Goal: Task Accomplishment & Management: Use online tool/utility

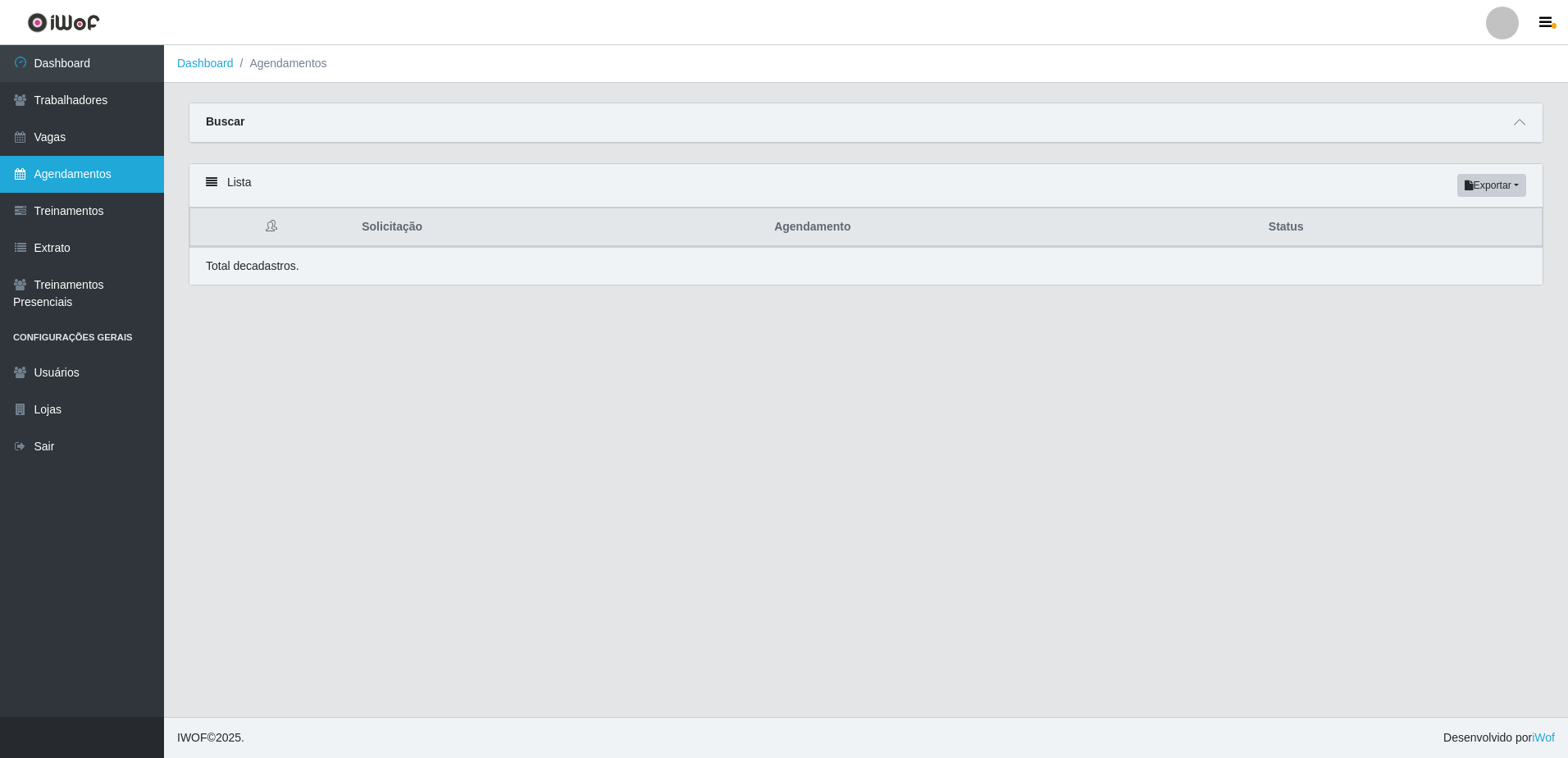
click at [101, 172] on link "Agendamentos" at bounding box center [81, 174] width 164 height 36
click at [1522, 127] on icon at bounding box center [1519, 122] width 11 height 11
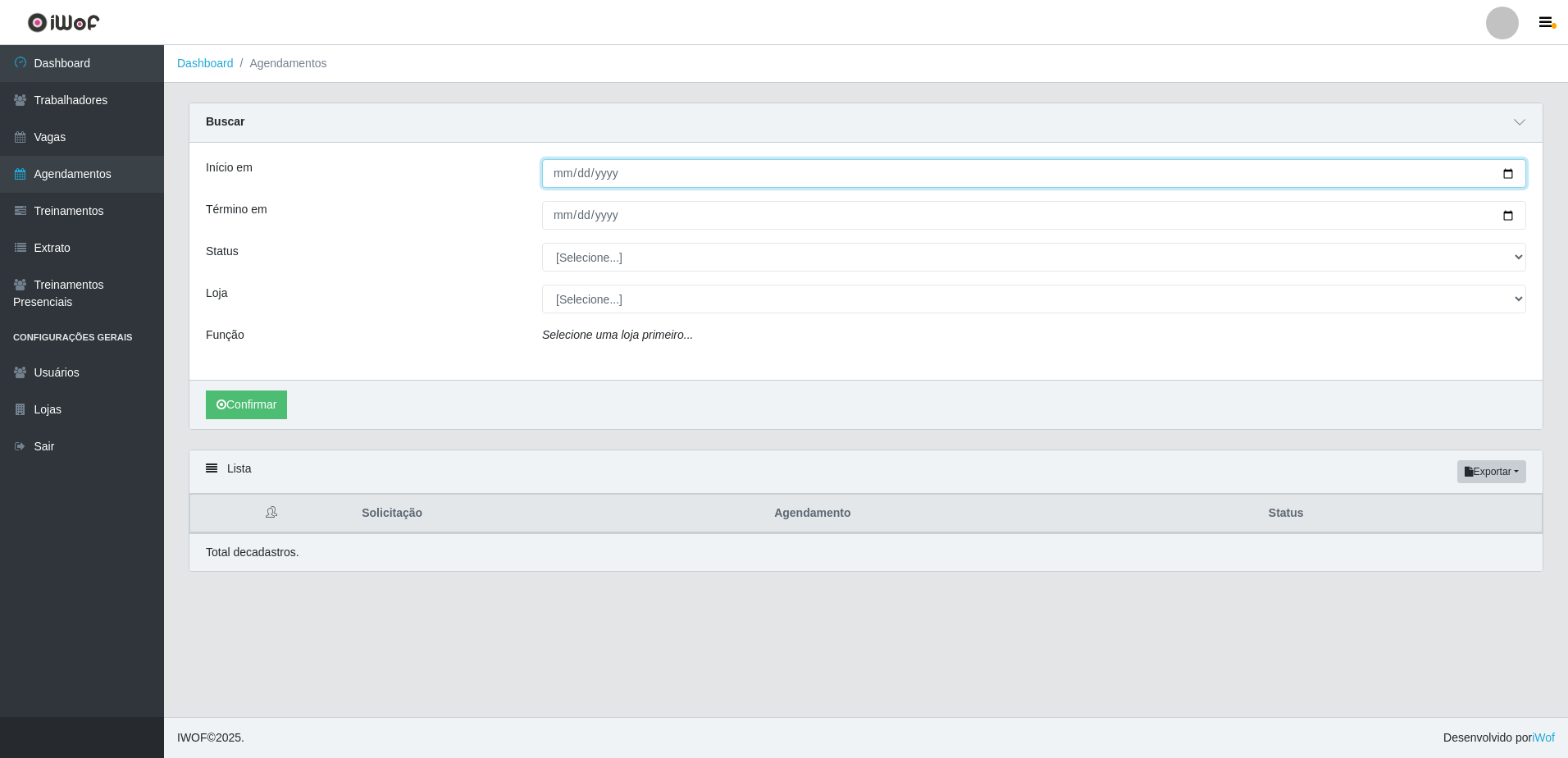
click at [563, 173] on input "Início em" at bounding box center [1034, 173] width 984 height 29
type input "2025-09-18"
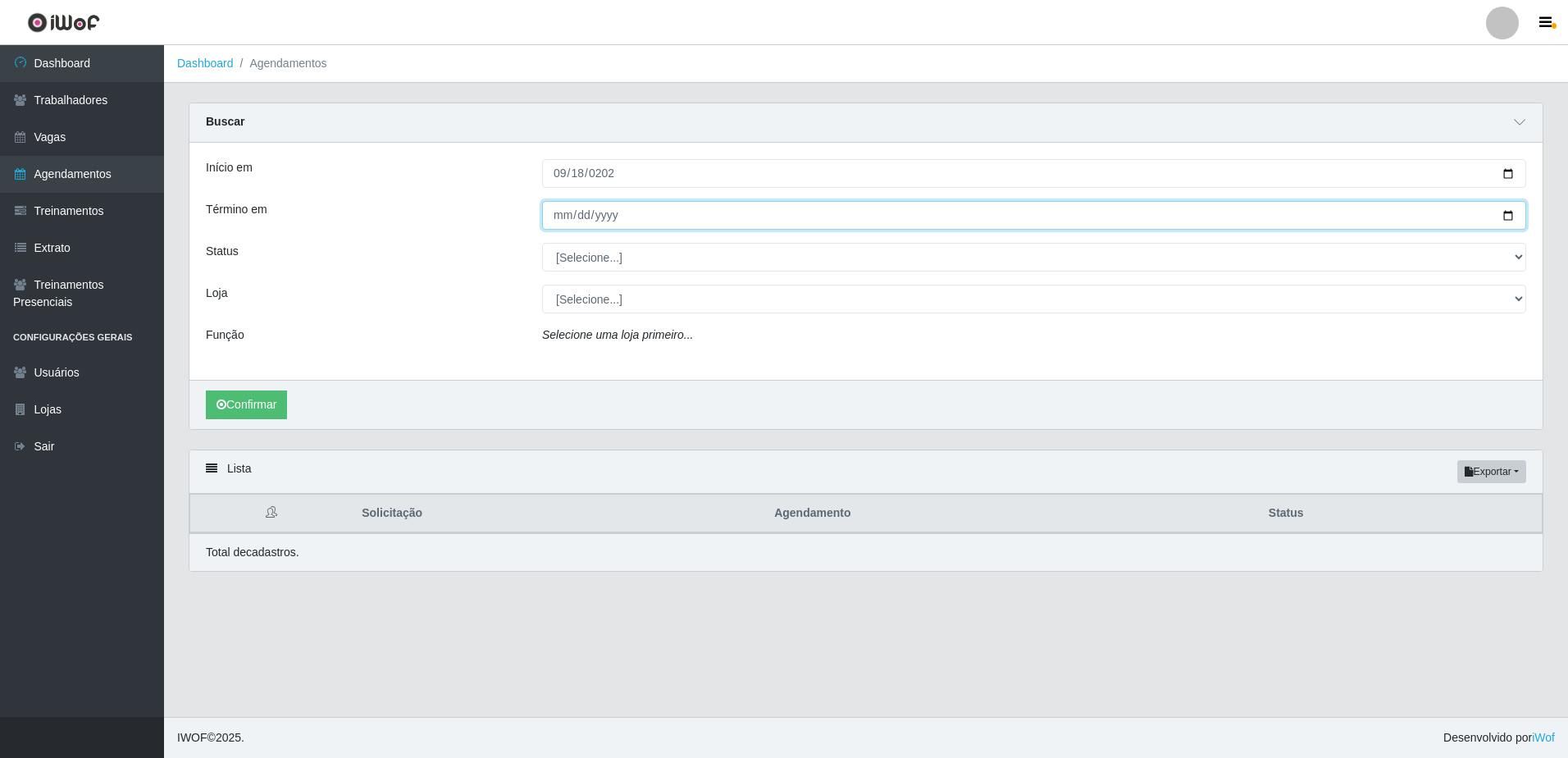
drag, startPoint x: 555, startPoint y: 216, endPoint x: 573, endPoint y: 215, distance: 18.0
click at [555, 216] on input "Término em" at bounding box center [1034, 215] width 984 height 29
type input "[DATE]"
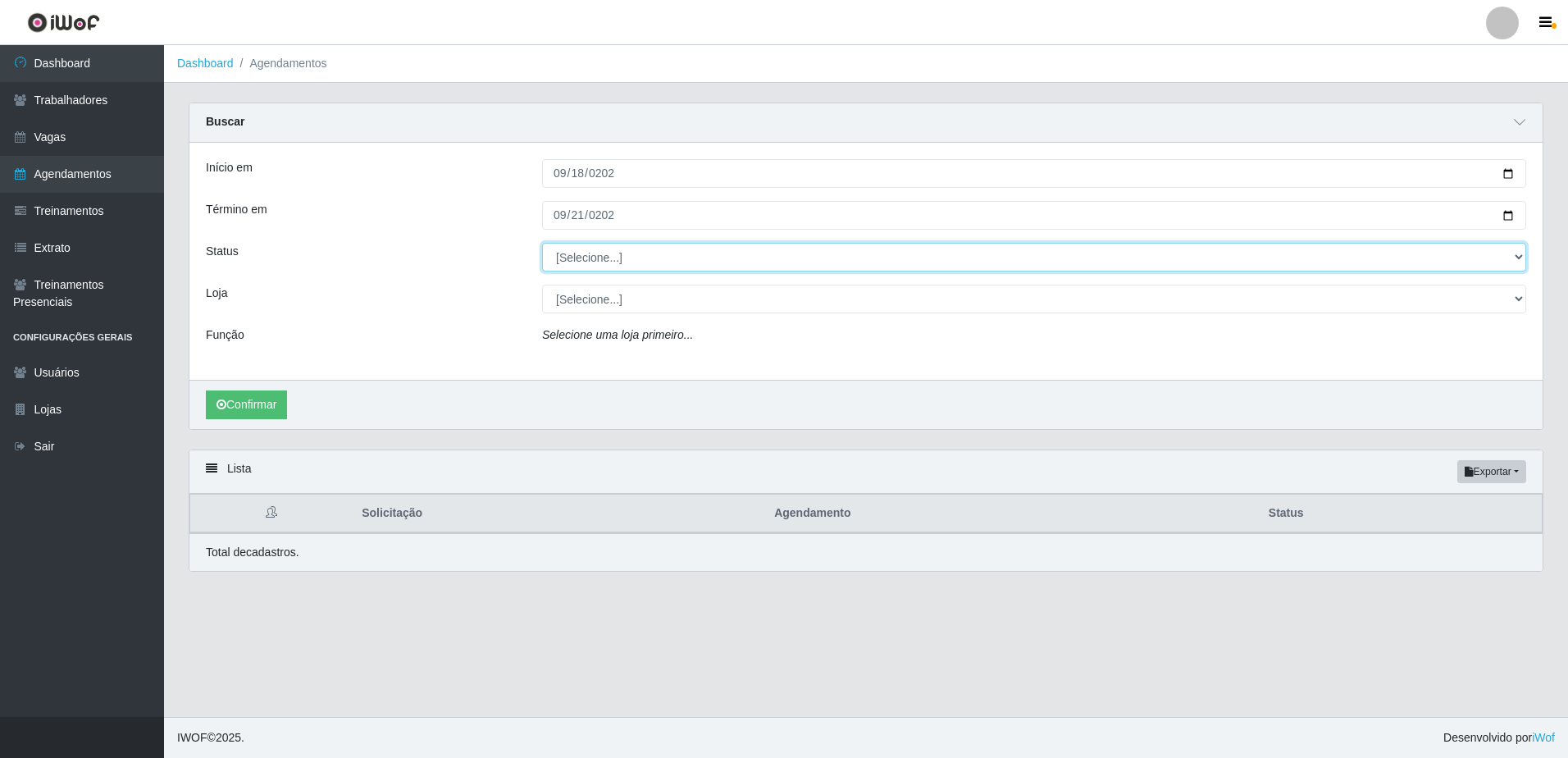
click at [621, 254] on select "[Selecione...] AGENDADO AGUARDANDO LIBERAR EM ANDAMENTO EM REVISÃO FINALIZADO C…" at bounding box center [1034, 256] width 984 height 29
select select "FINALIZADO"
click at [542, 243] on select "[Selecione...] AGENDADO AGUARDANDO LIBERAR EM ANDAMENTO EM REVISÃO FINALIZADO C…" at bounding box center [1034, 256] width 984 height 29
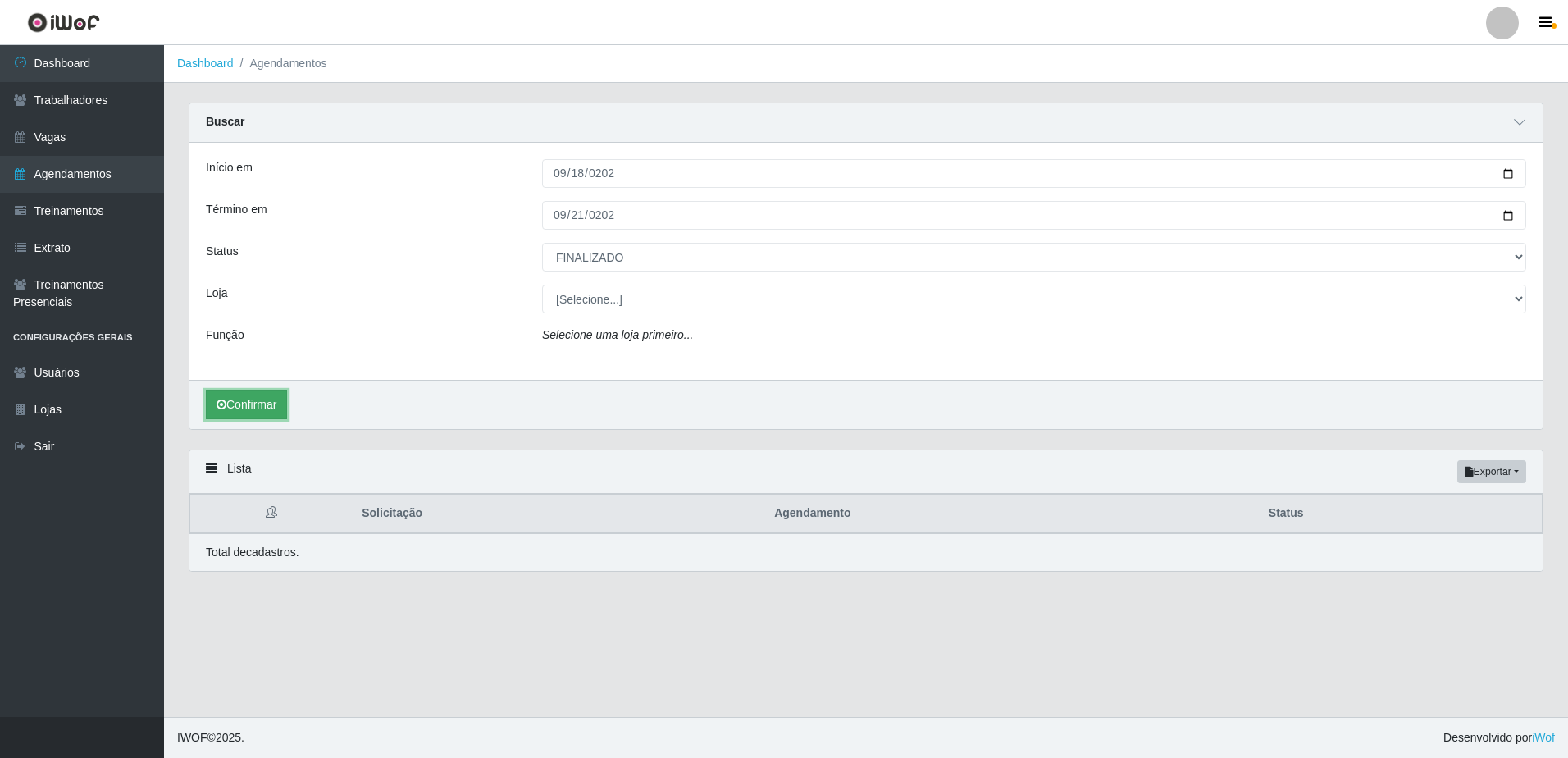
click at [235, 411] on button "Confirmar" at bounding box center [246, 404] width 81 height 29
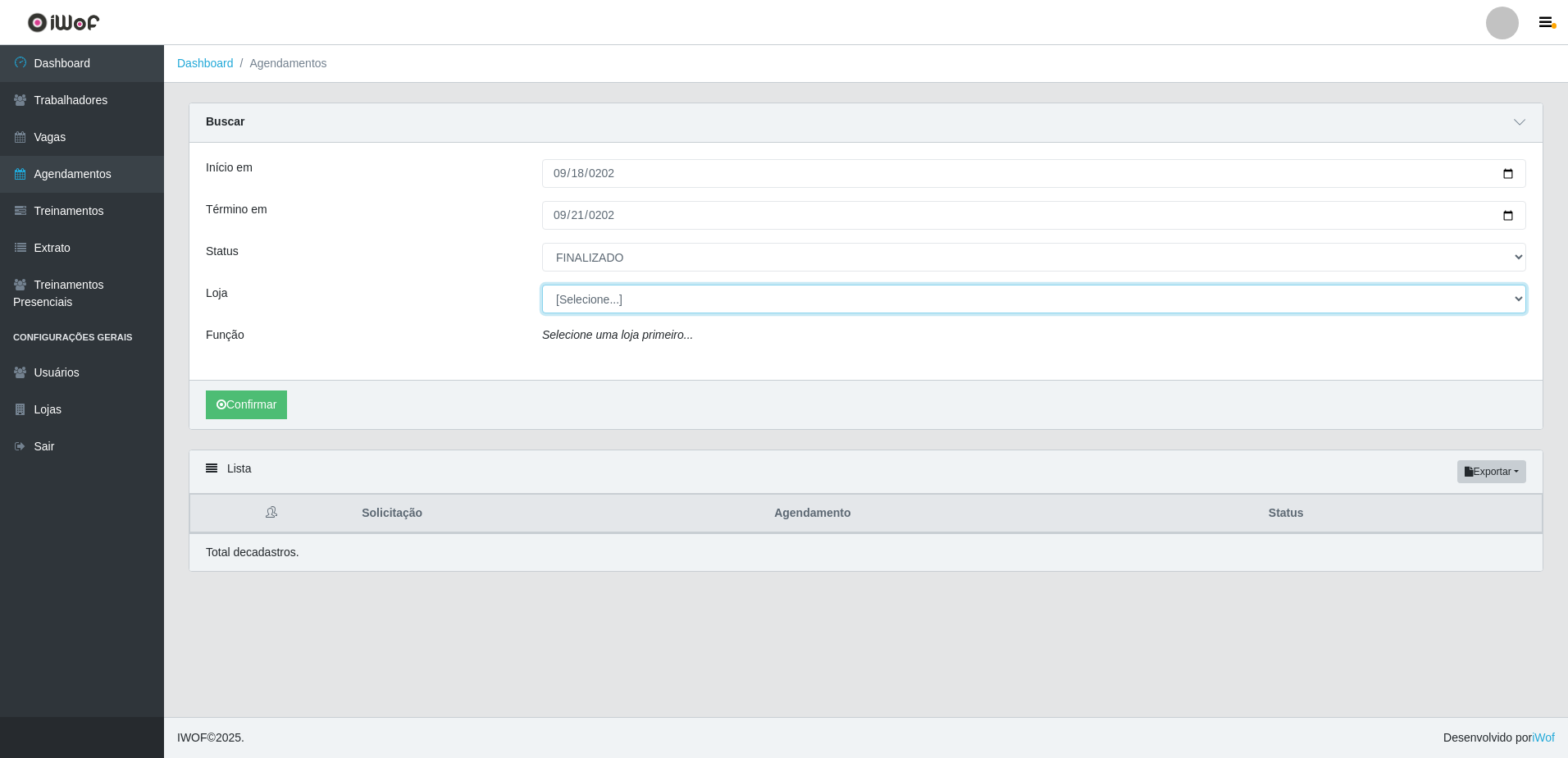
click at [673, 303] on select "[Selecione...] Rede Compras Supermercados - LOJA 1 Rede Compras Supermercados -…" at bounding box center [1034, 299] width 984 height 29
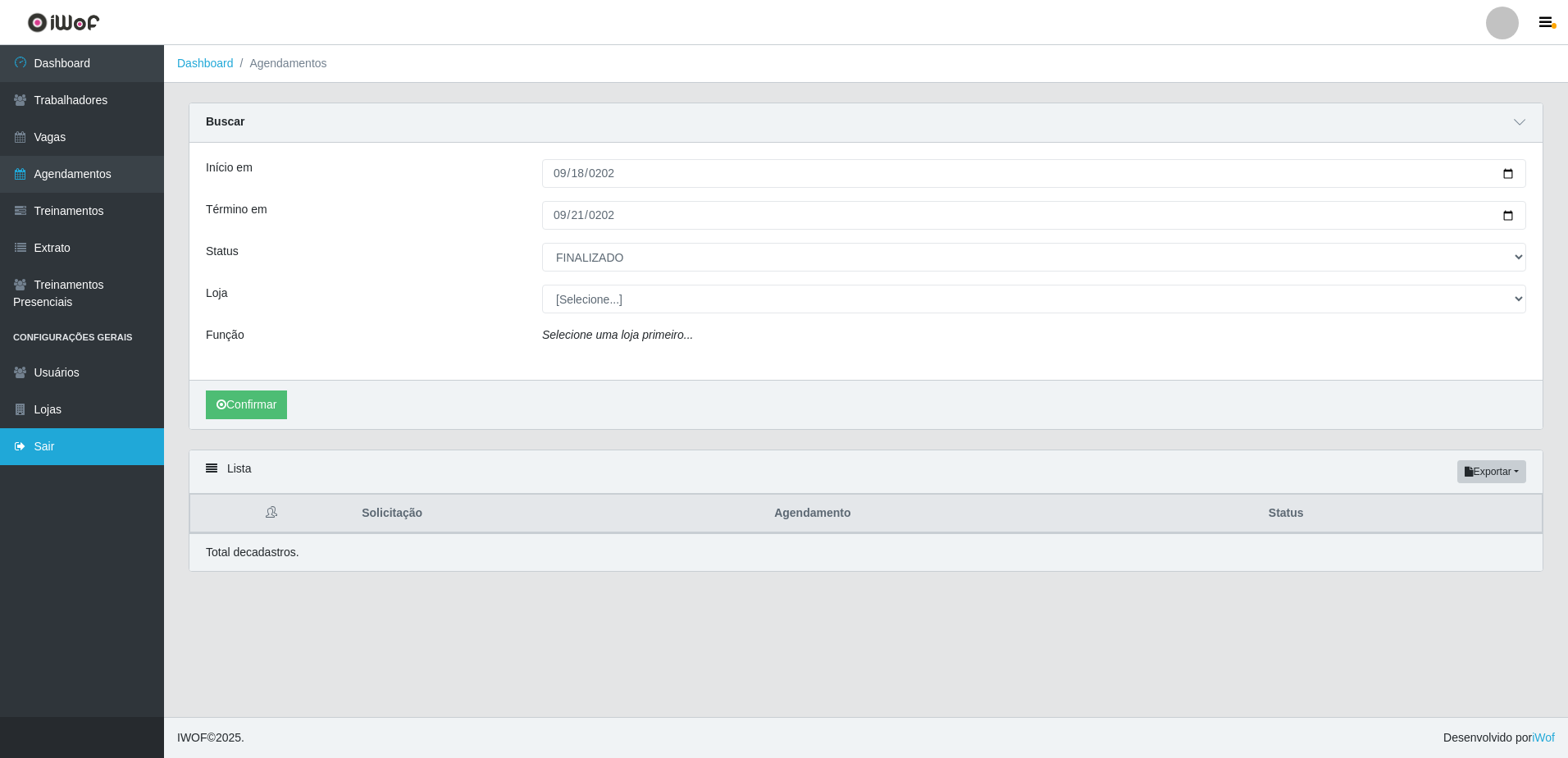
click at [28, 445] on link "Sair" at bounding box center [81, 446] width 164 height 36
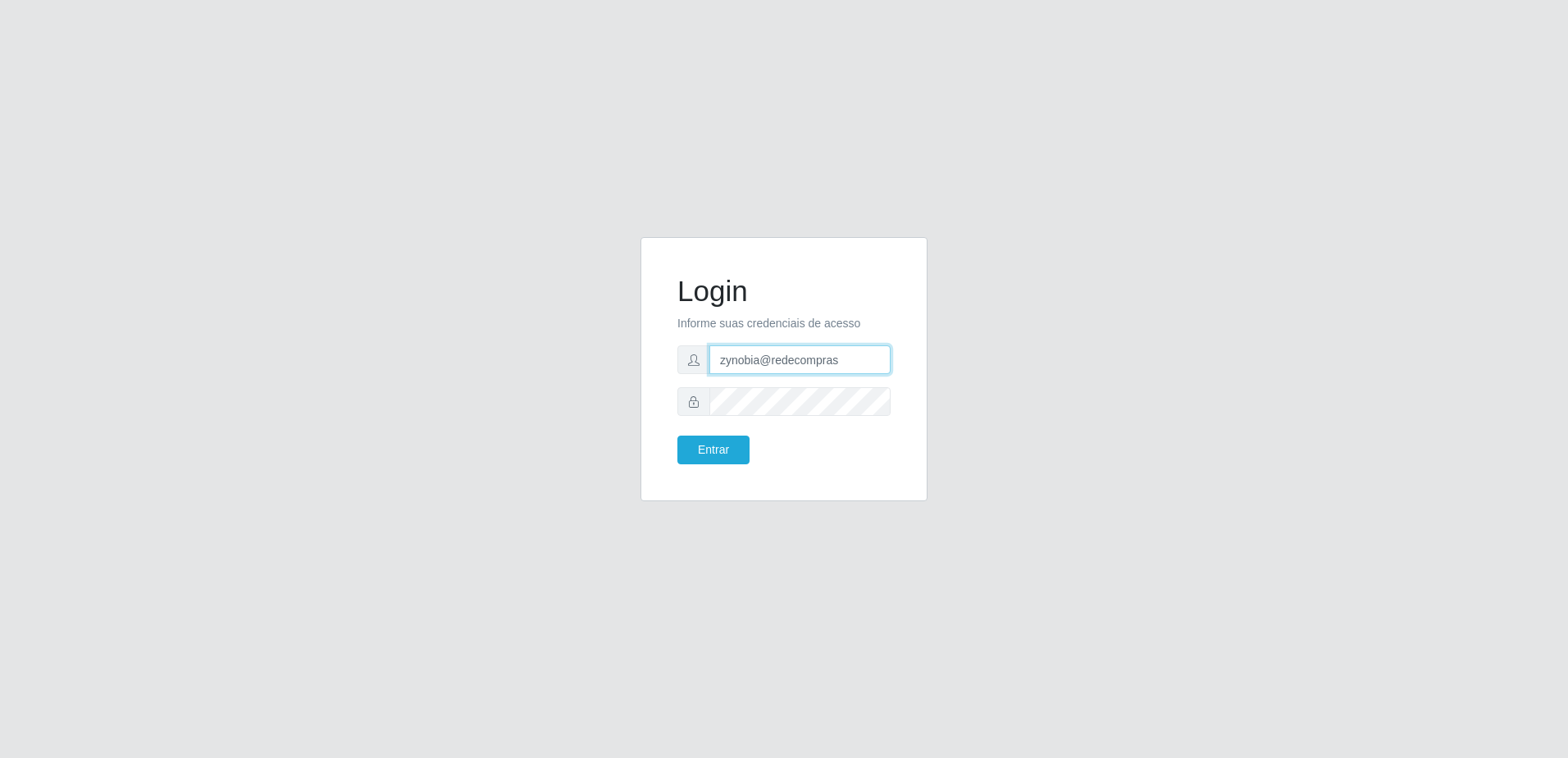
click at [750, 362] on input "zynobia@redecompras" at bounding box center [800, 359] width 181 height 29
type input "zynobia@bomqueso"
click at [701, 447] on button "Entrar" at bounding box center [713, 449] width 72 height 29
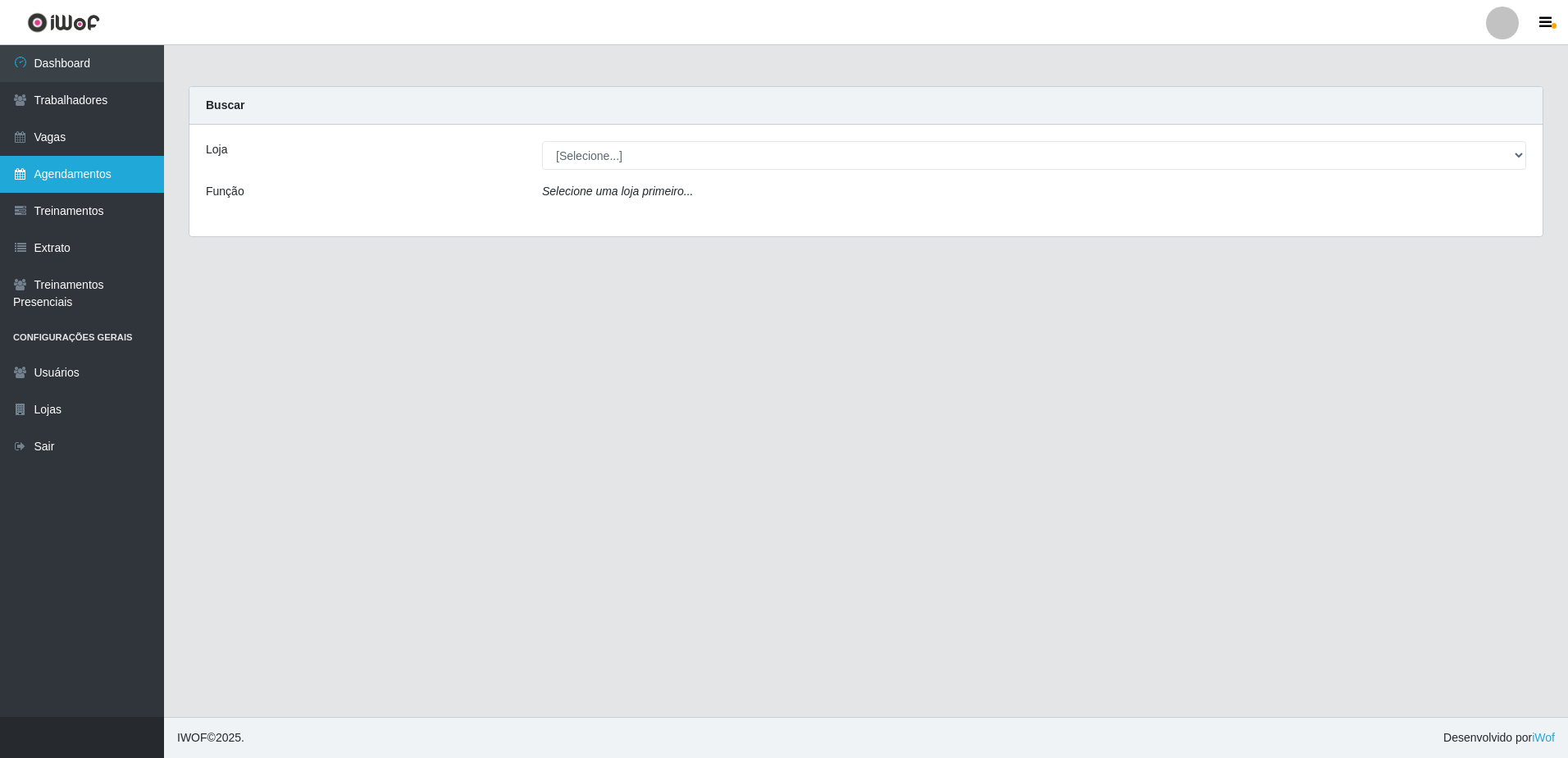
click at [114, 176] on link "Agendamentos" at bounding box center [81, 174] width 164 height 36
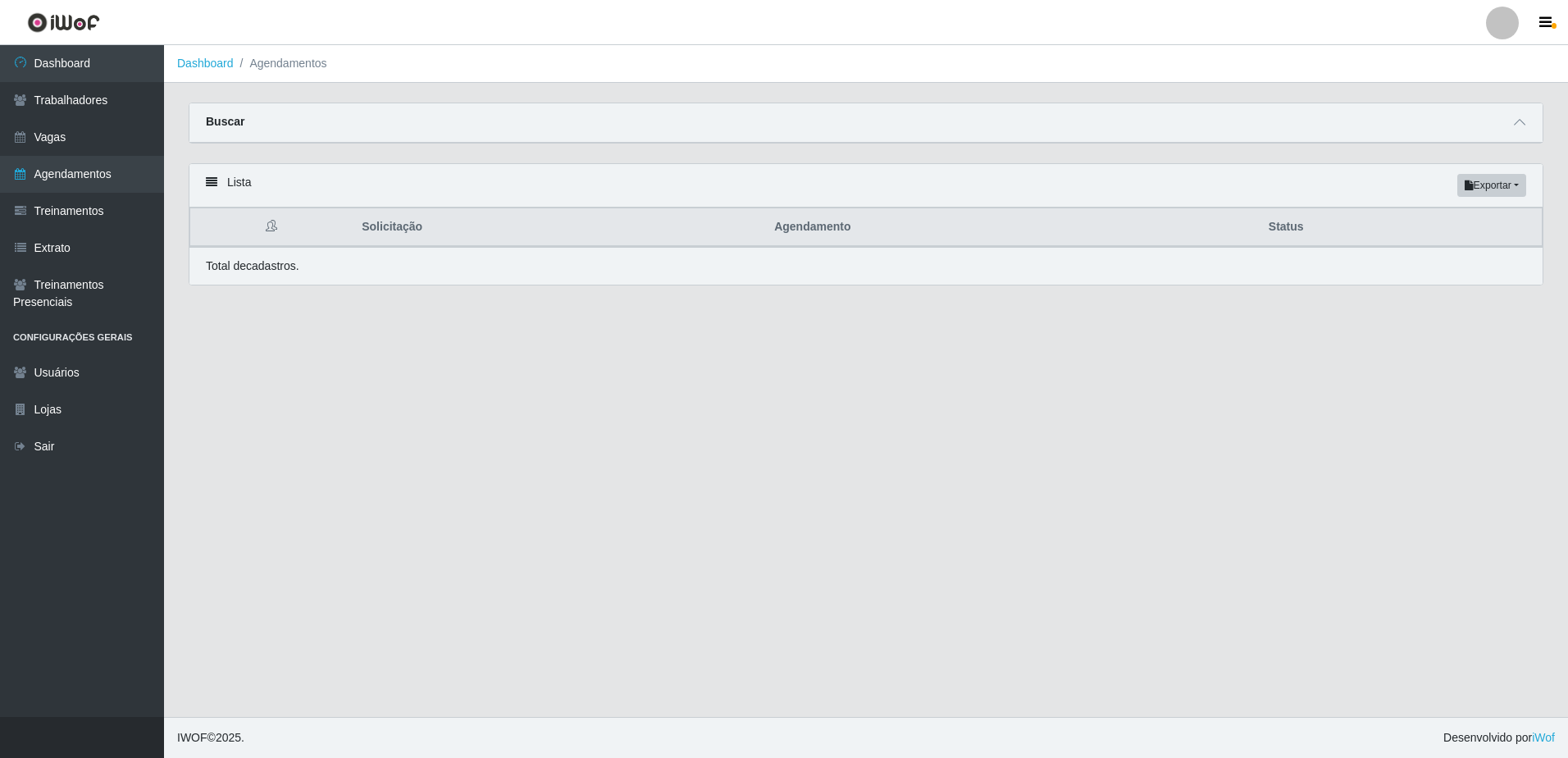
click at [1508, 128] on div "Buscar" at bounding box center [865, 123] width 1353 height 39
click at [1521, 120] on icon at bounding box center [1519, 122] width 11 height 11
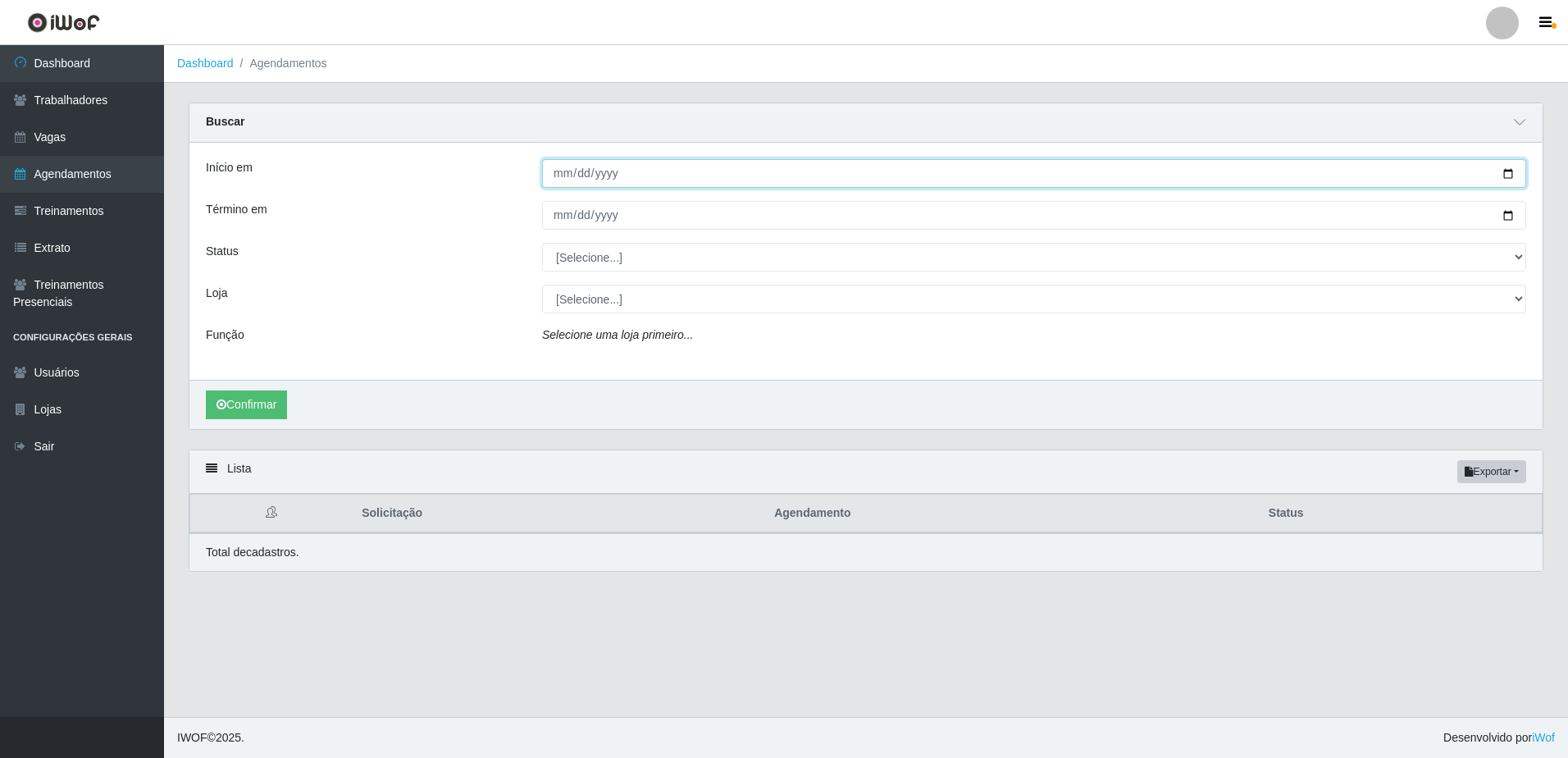
click at [555, 170] on input "Início em" at bounding box center [1034, 173] width 984 height 29
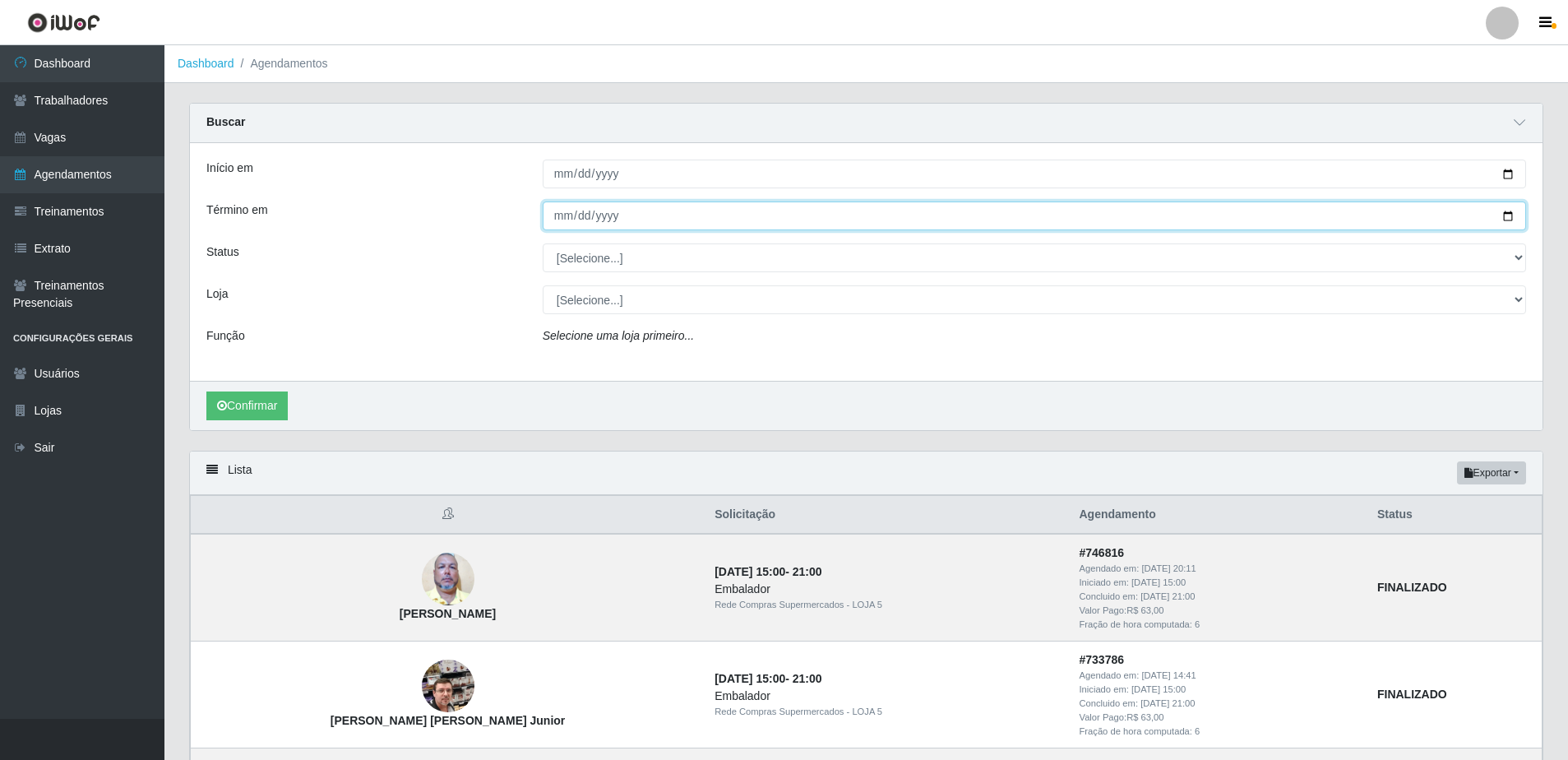
click at [554, 215] on input "Término em" at bounding box center [1034, 216] width 983 height 29
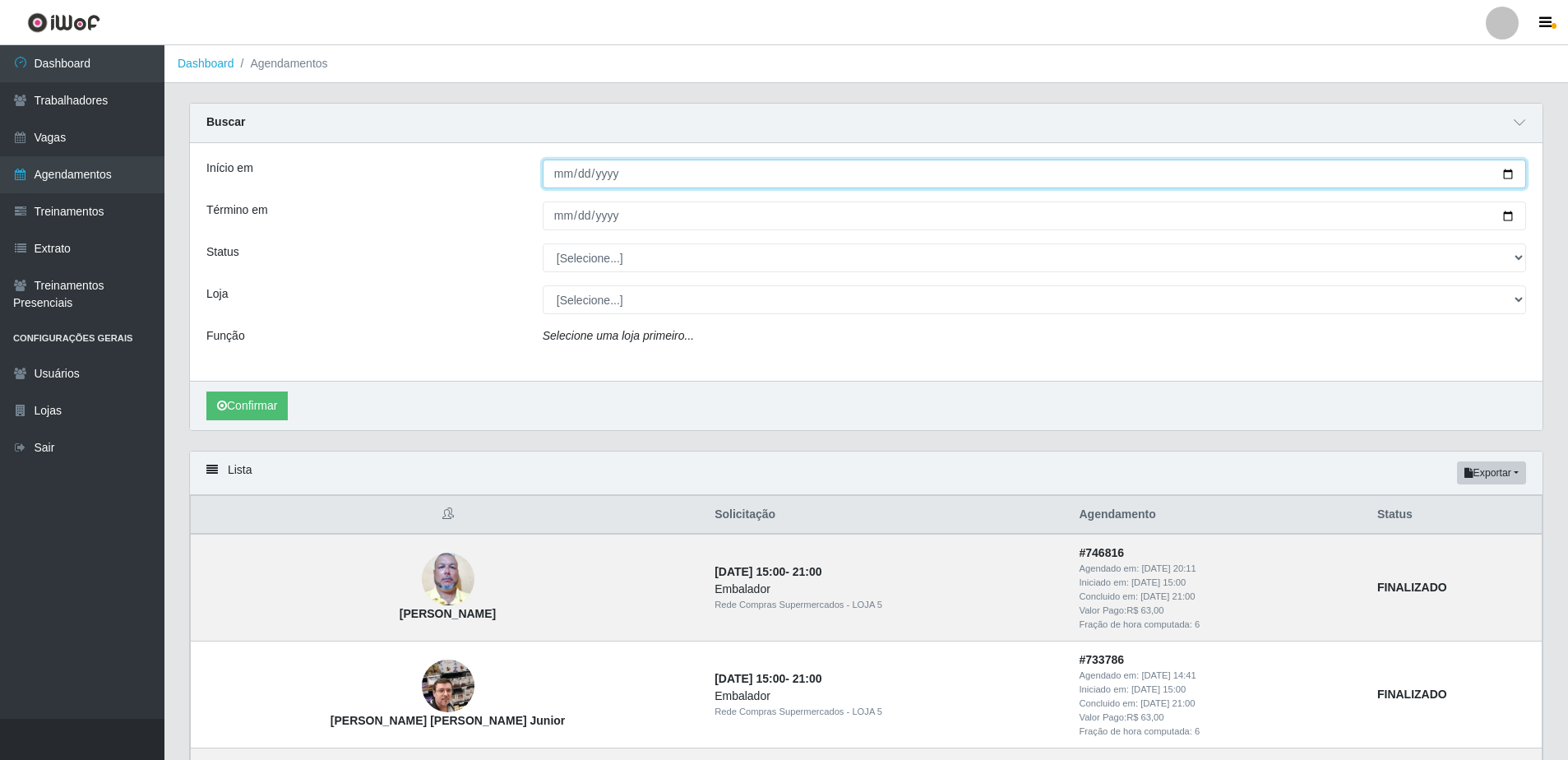
click at [559, 178] on input "2025-09-23" at bounding box center [1034, 174] width 983 height 29
type input "[DATE]"
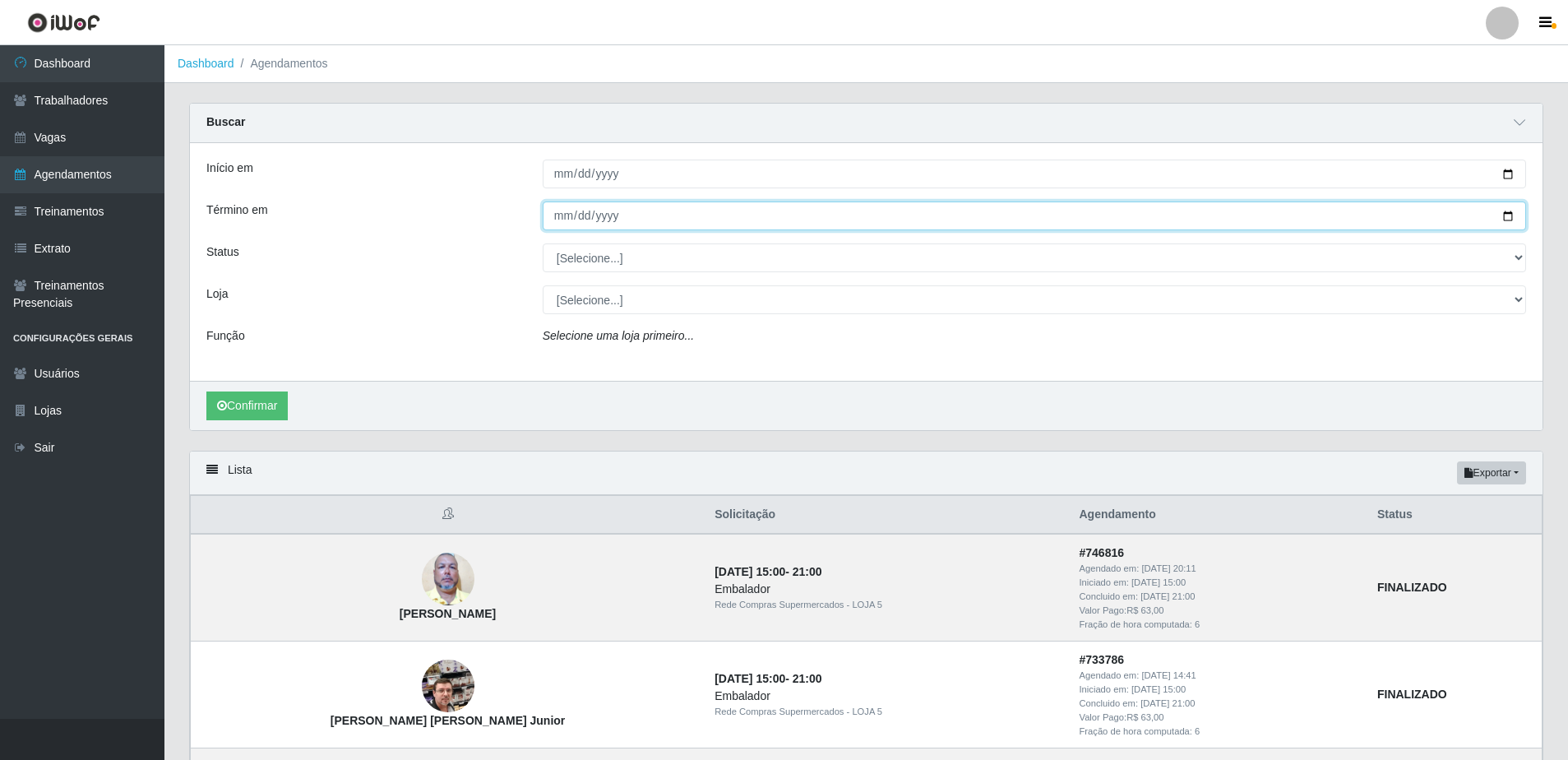
click at [555, 223] on input "Término em" at bounding box center [1034, 216] width 983 height 29
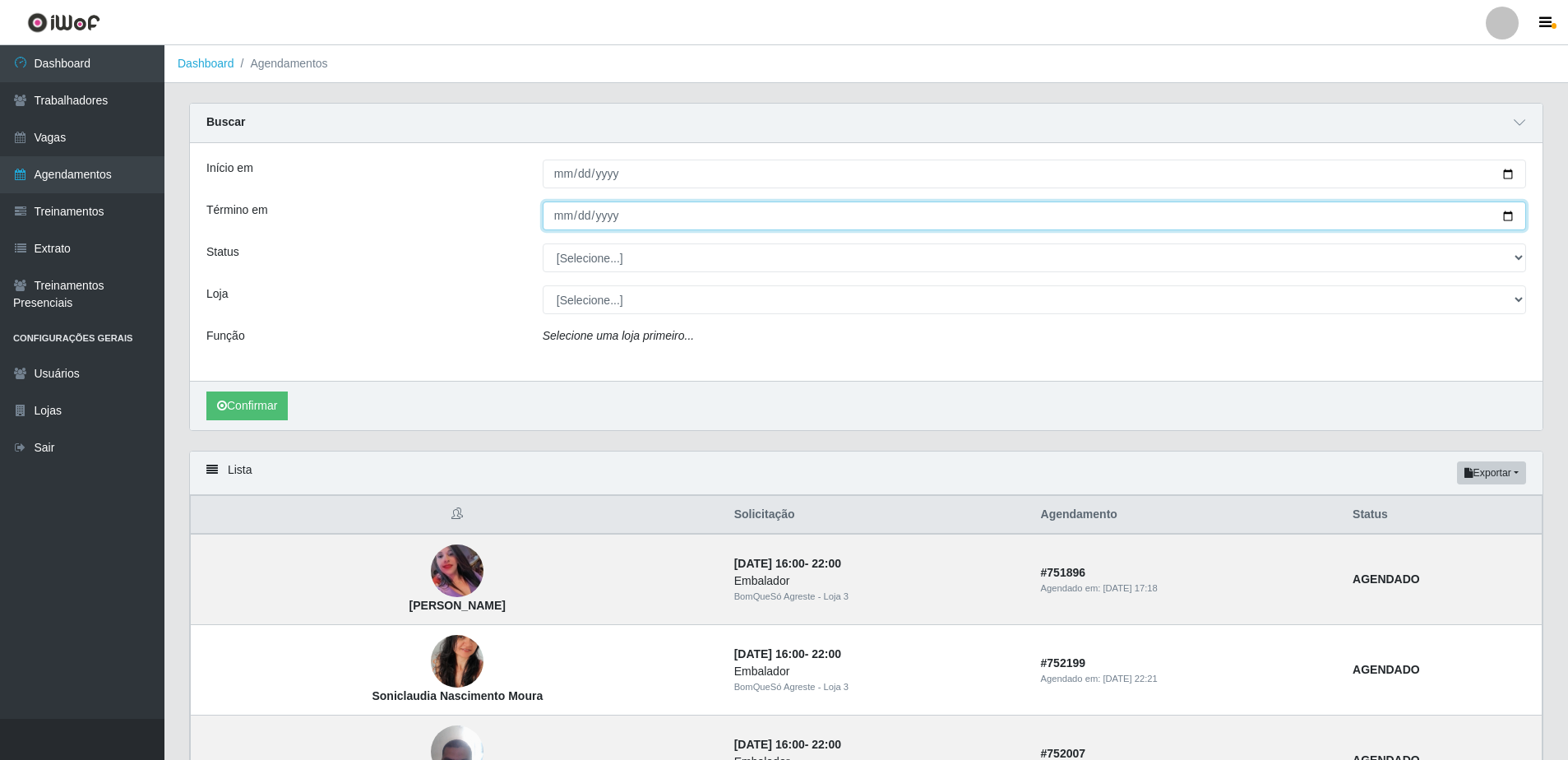
drag, startPoint x: 552, startPoint y: 216, endPoint x: 758, endPoint y: 229, distance: 206.4
click at [552, 216] on input "Término em" at bounding box center [1034, 216] width 983 height 29
type input "[DATE]"
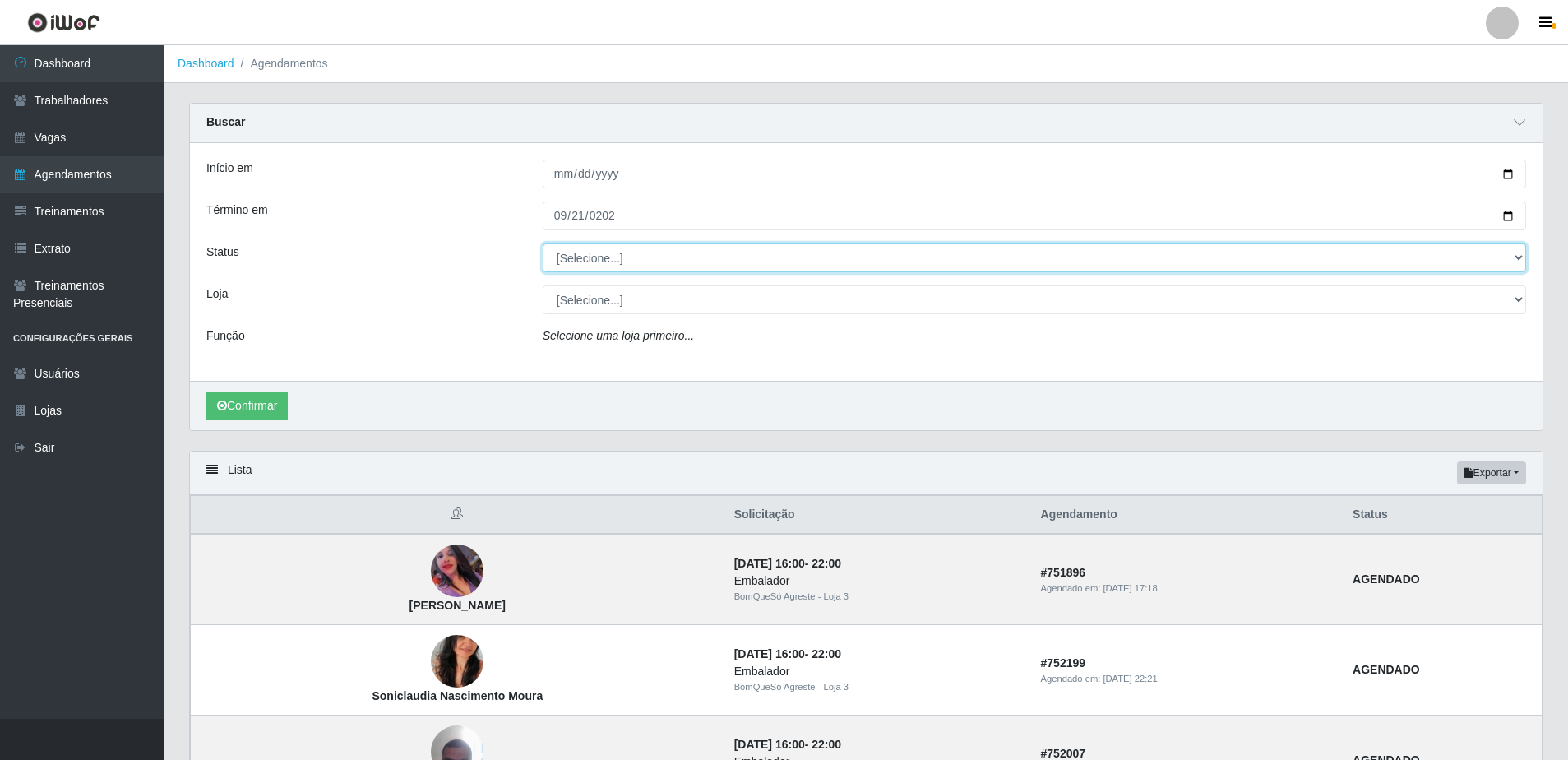
click at [852, 256] on select "[Selecione...] AGENDADO AGUARDANDO LIBERAR EM ANDAMENTO EM REVISÃO FINALIZADO C…" at bounding box center [1034, 257] width 983 height 29
select select "FINALIZADO"
click at [543, 244] on select "[Selecione...] AGENDADO AGUARDANDO LIBERAR EM ANDAMENTO EM REVISÃO FINALIZADO C…" at bounding box center [1034, 257] width 983 height 29
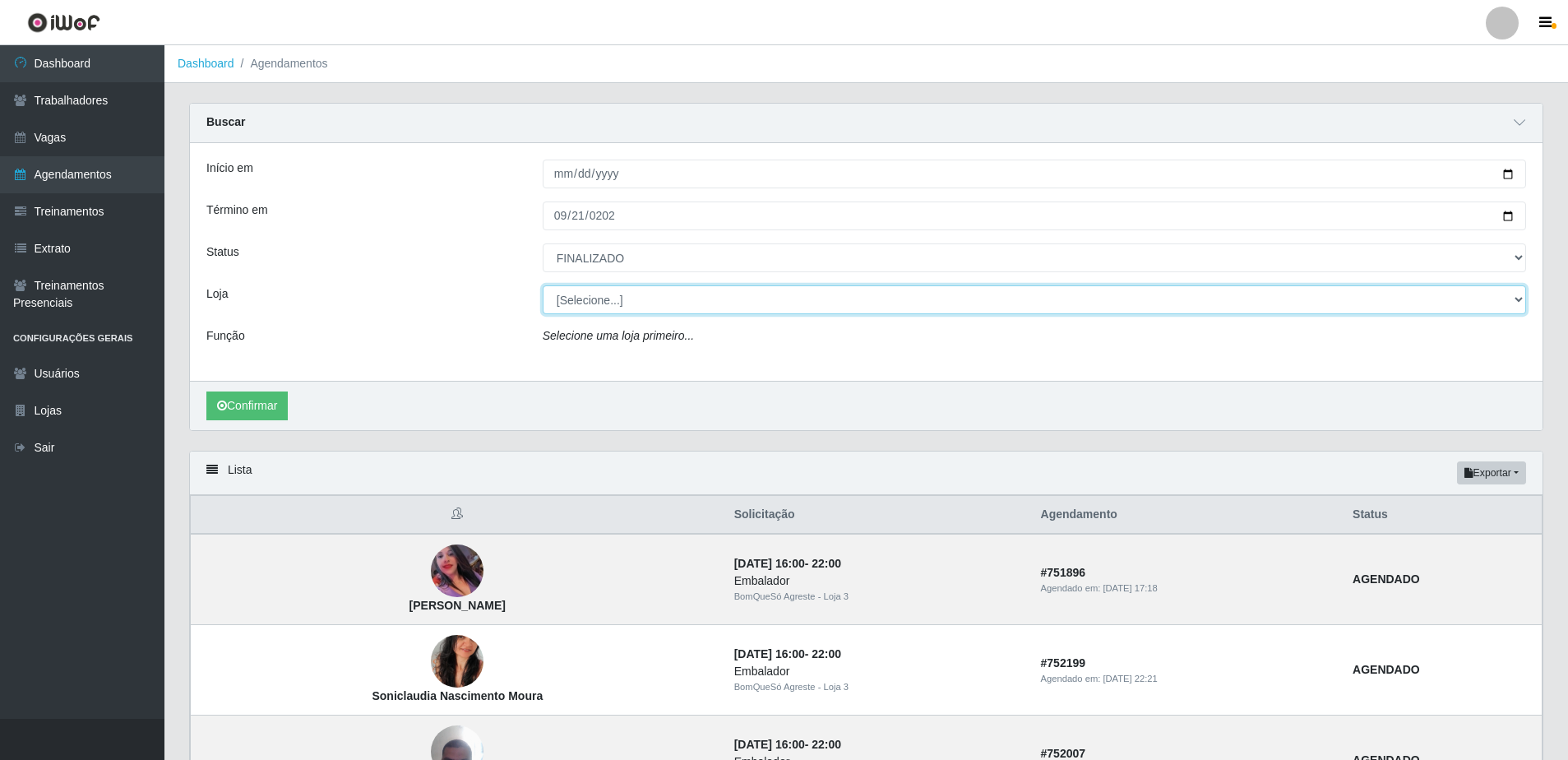
click at [656, 305] on select "[Selecione...] BomQueSó Agreste - Loja 1 BomQueSó Agreste - Loja 2 BomQueSó Agr…" at bounding box center [1034, 299] width 983 height 29
select select "215"
click at [543, 286] on select "[Selecione...] BomQueSó Agreste - Loja 1 BomQueSó Agreste - Loja 2 BomQueSó Agr…" at bounding box center [1034, 299] width 983 height 29
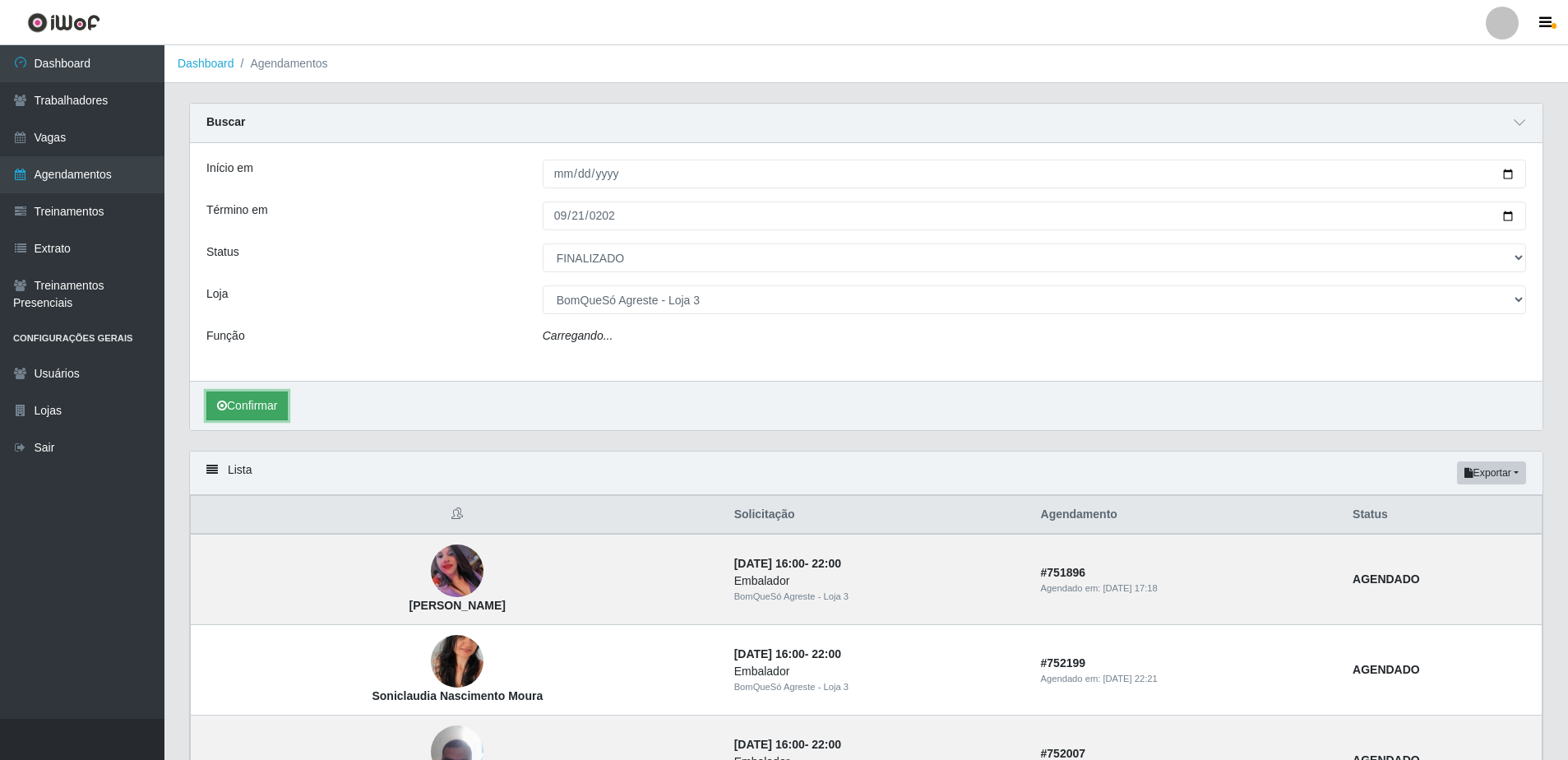
click at [239, 403] on button "Confirmar" at bounding box center [247, 405] width 82 height 29
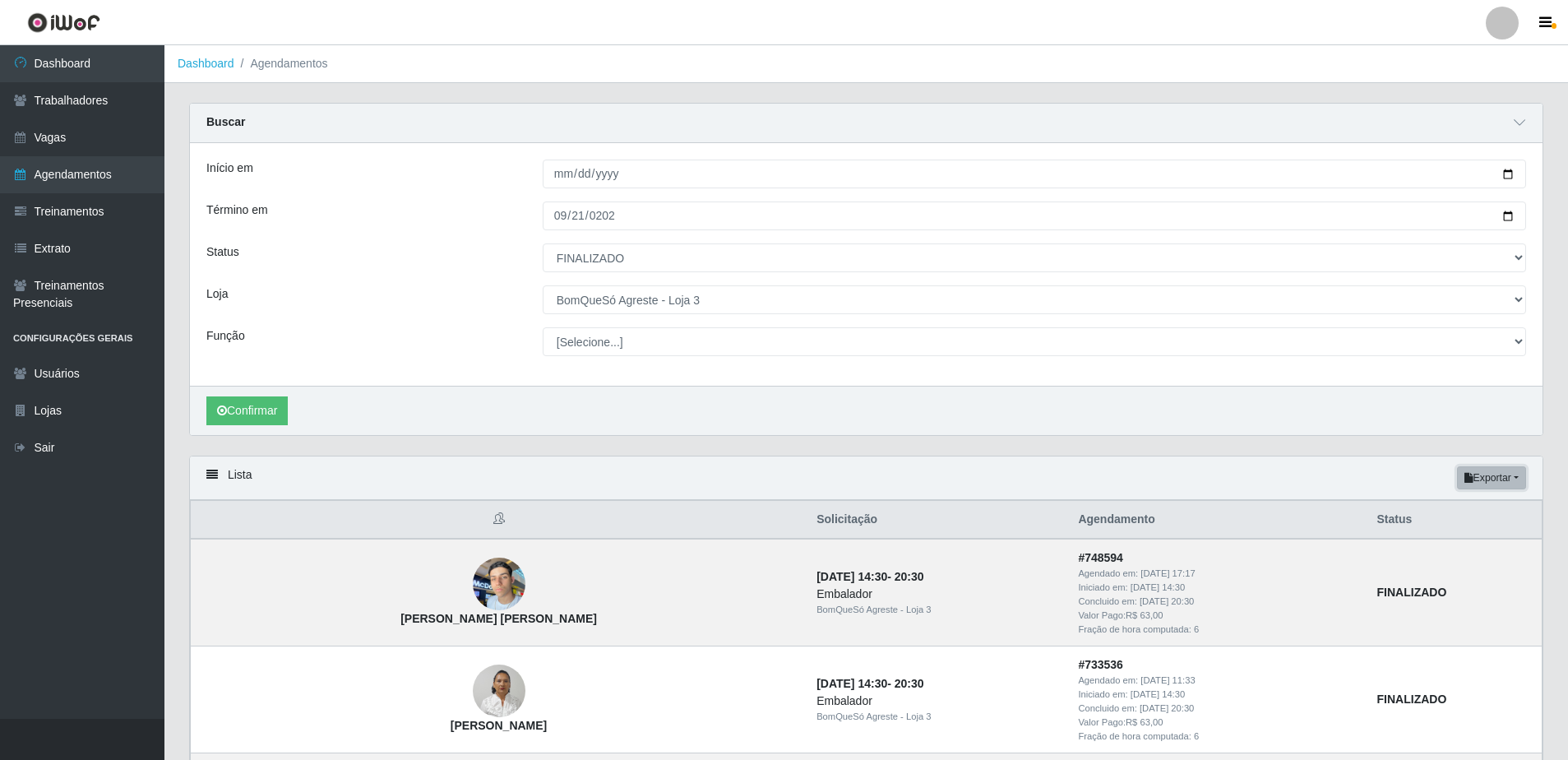
click at [1501, 480] on button "Exportar" at bounding box center [1491, 478] width 69 height 23
click at [1433, 545] on button "Excel" at bounding box center [1461, 543] width 129 height 34
